Goal: Check status: Check status

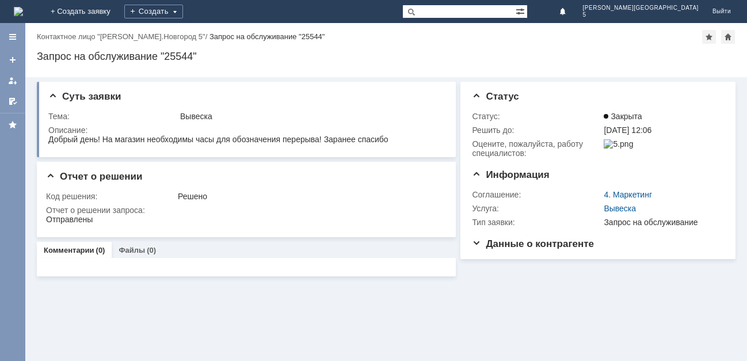
click at [23, 10] on img at bounding box center [18, 11] width 9 height 9
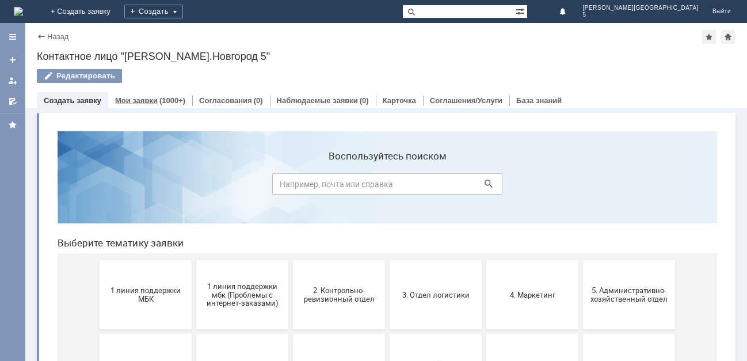
click at [135, 99] on link "Мои заявки" at bounding box center [136, 100] width 43 height 9
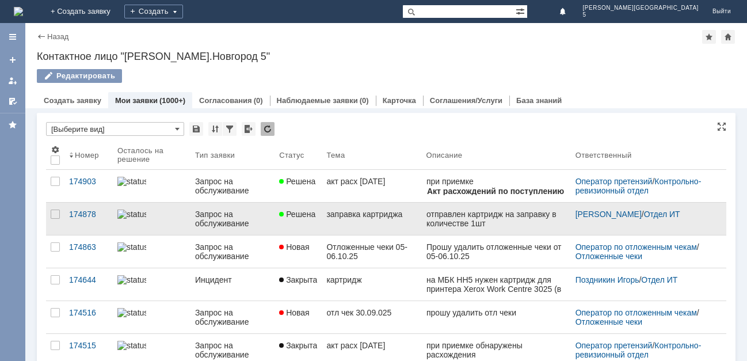
click at [351, 216] on div "заправка картриджа" at bounding box center [371, 214] width 90 height 9
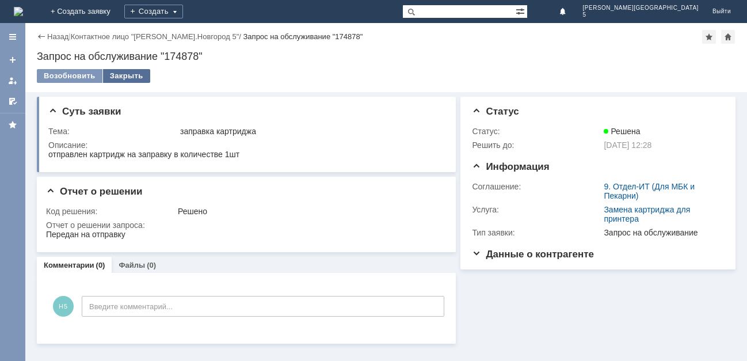
click at [119, 71] on div "Закрыть" at bounding box center [126, 76] width 47 height 14
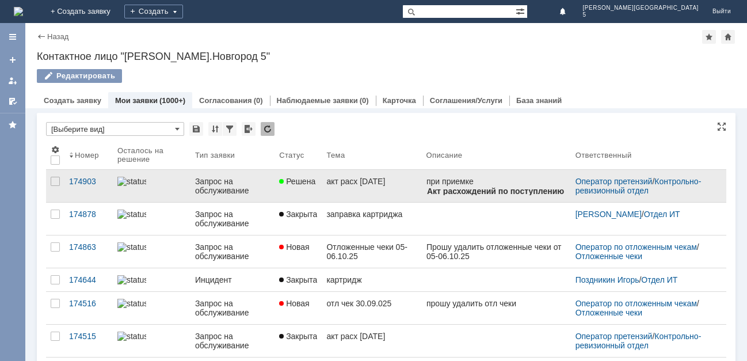
click at [343, 185] on div "акт расх [DATE]" at bounding box center [371, 181] width 90 height 9
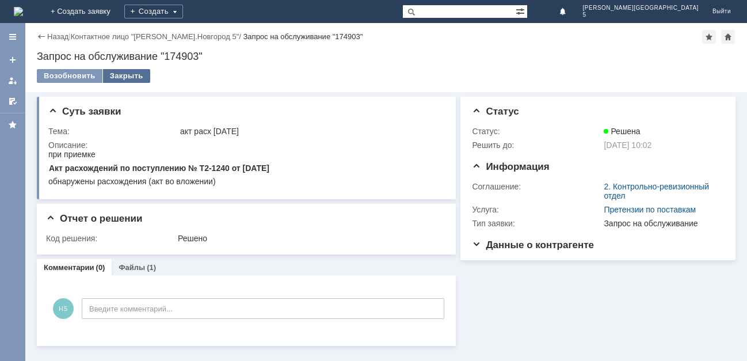
click at [130, 73] on div "Закрыть" at bounding box center [126, 76] width 47 height 14
